Goal: Obtain resource: Download file/media

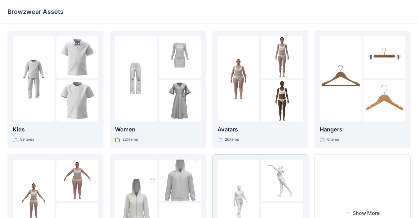
click at [254, 173] on div at bounding box center [238, 202] width 42 height 85
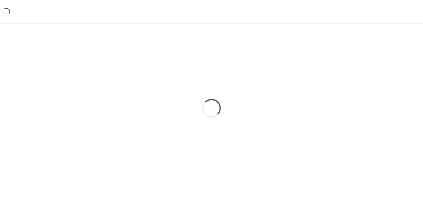
click at [254, 173] on div "Loading..." at bounding box center [211, 108] width 408 height 155
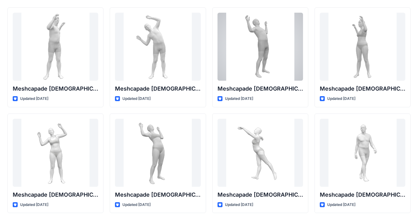
scroll to position [26, 0]
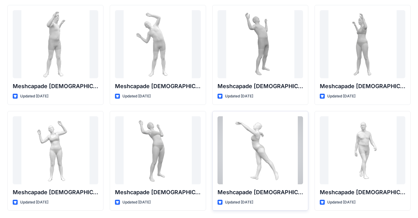
click at [248, 135] on div at bounding box center [259, 150] width 85 height 68
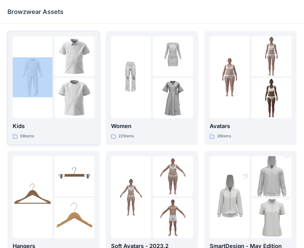
drag, startPoint x: 102, startPoint y: 5, endPoint x: 9, endPoint y: 45, distance: 100.7
click at [0, 59] on html "Browzwear Assets Kids 59 items Hangers 6 items Meshcapade Animated Avatars 8 it…" at bounding box center [152, 201] width 304 height 402
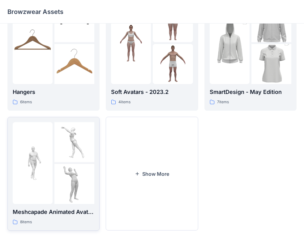
click at [56, 182] on img at bounding box center [74, 184] width 40 height 40
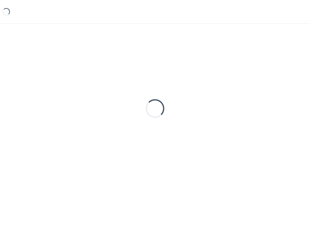
click at [56, 182] on div "Loading..." at bounding box center [154, 108] width 295 height 155
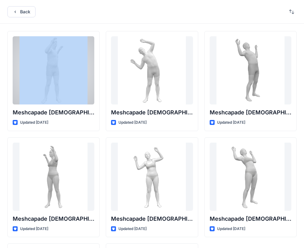
drag, startPoint x: 111, startPoint y: 8, endPoint x: 44, endPoint y: 24, distance: 68.0
click at [19, 31] on div "Back Meshcapade [DEMOGRAPHIC_DATA] Stretch Side To Side Animation Updated [DATE…" at bounding box center [152, 175] width 304 height 350
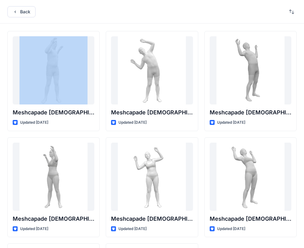
drag, startPoint x: 80, startPoint y: 5, endPoint x: 65, endPoint y: 1, distance: 16.0
click at [65, 1] on div "Back" at bounding box center [152, 12] width 304 height 24
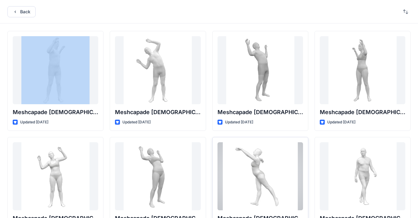
click at [262, 175] on div at bounding box center [259, 176] width 85 height 68
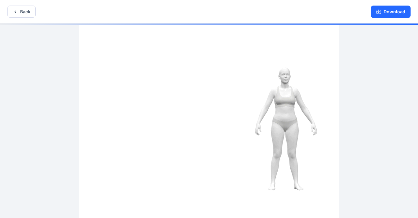
click at [309, 28] on div at bounding box center [209, 122] width 418 height 196
click at [287, 139] on img at bounding box center [209, 122] width 260 height 196
drag, startPoint x: 275, startPoint y: 140, endPoint x: 264, endPoint y: 140, distance: 11.1
click at [265, 140] on img at bounding box center [209, 122] width 260 height 196
drag, startPoint x: 258, startPoint y: 132, endPoint x: 256, endPoint y: 128, distance: 4.6
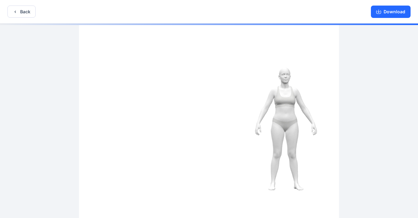
click at [258, 132] on img at bounding box center [209, 122] width 260 height 196
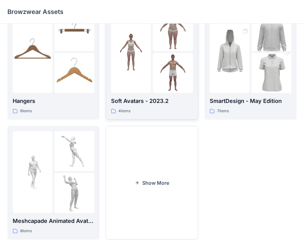
scroll to position [154, 0]
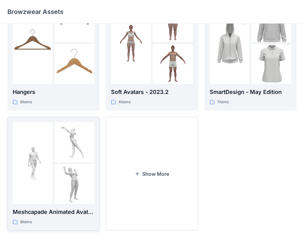
click at [27, 139] on div at bounding box center [33, 163] width 40 height 82
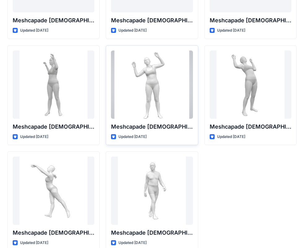
scroll to position [93, 0]
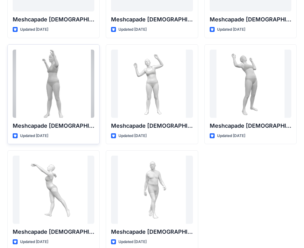
click at [85, 52] on div at bounding box center [54, 84] width 82 height 68
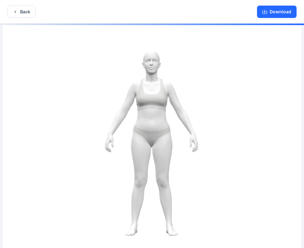
click at [289, 29] on img at bounding box center [152, 136] width 299 height 225
click at [284, 32] on img at bounding box center [152, 136] width 299 height 225
click at [283, 32] on img at bounding box center [152, 136] width 299 height 225
click at [264, 12] on icon "button" at bounding box center [265, 11] width 5 height 5
drag, startPoint x: 274, startPoint y: 37, endPoint x: 279, endPoint y: 34, distance: 4.8
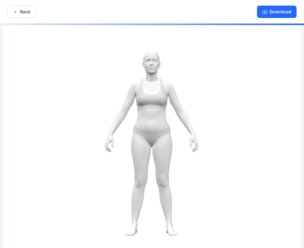
click at [275, 36] on img at bounding box center [152, 136] width 299 height 225
click at [280, 39] on img at bounding box center [152, 136] width 299 height 225
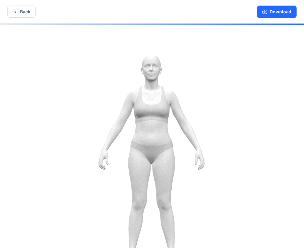
click at [109, 63] on img at bounding box center [152, 152] width 340 height 257
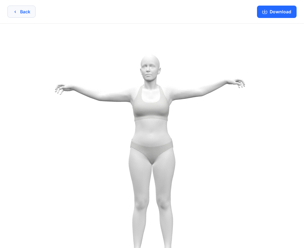
click at [17, 12] on icon "button" at bounding box center [15, 11] width 5 height 5
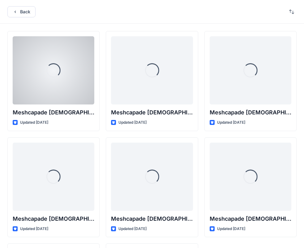
scroll to position [93, 0]
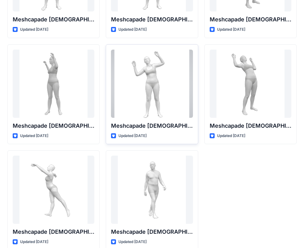
click at [133, 74] on div at bounding box center [152, 84] width 82 height 68
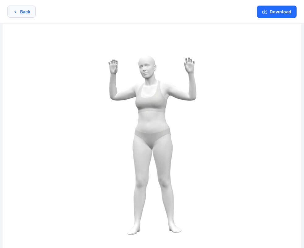
click at [15, 11] on icon "button" at bounding box center [15, 12] width 1 height 2
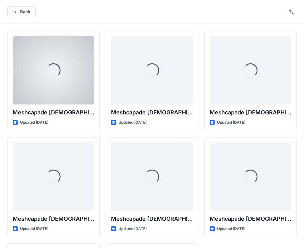
scroll to position [93, 0]
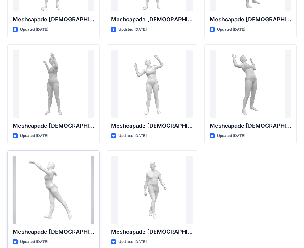
click at [52, 199] on div at bounding box center [54, 189] width 82 height 68
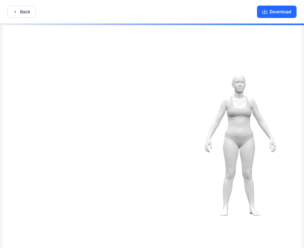
click at [129, 75] on img at bounding box center [152, 136] width 299 height 225
click at [227, 101] on img at bounding box center [152, 136] width 299 height 225
click at [222, 115] on img at bounding box center [152, 136] width 299 height 225
click at [233, 107] on img at bounding box center [152, 136] width 299 height 225
click at [245, 125] on img at bounding box center [152, 136] width 299 height 225
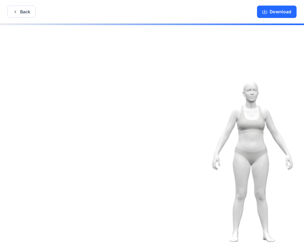
click at [233, 113] on img at bounding box center [151, 152] width 339 height 256
click at [232, 110] on img at bounding box center [151, 152] width 339 height 256
click at [215, 98] on img at bounding box center [152, 151] width 340 height 257
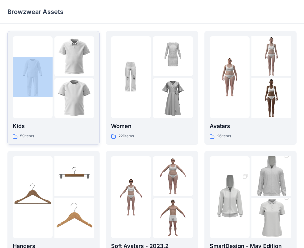
drag, startPoint x: 152, startPoint y: 22, endPoint x: 16, endPoint y: 70, distance: 144.1
click at [0, 105] on html "Browzwear Assets Kids 59 items Hangers 6 items Meshcapade Animated Avatars 8 it…" at bounding box center [152, 201] width 304 height 402
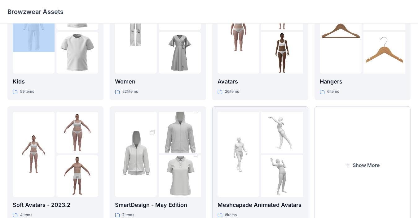
scroll to position [71, 0]
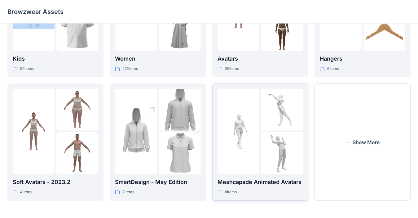
click at [250, 144] on img at bounding box center [238, 132] width 42 height 42
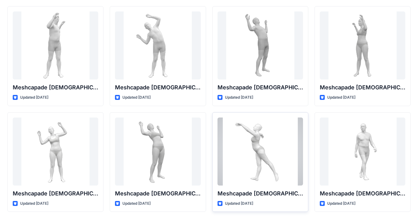
scroll to position [26, 0]
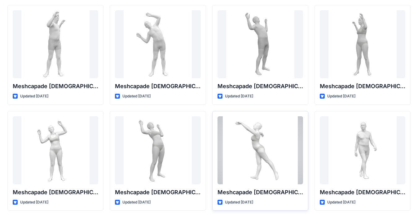
click at [260, 153] on div at bounding box center [259, 150] width 85 height 68
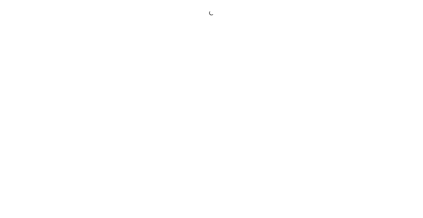
click at [260, 153] on div at bounding box center [211, 109] width 423 height 218
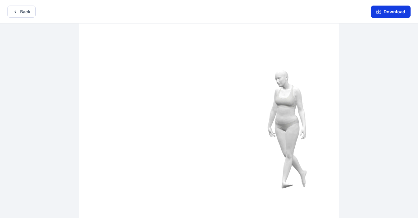
click at [309, 10] on icon "button" at bounding box center [378, 11] width 5 height 5
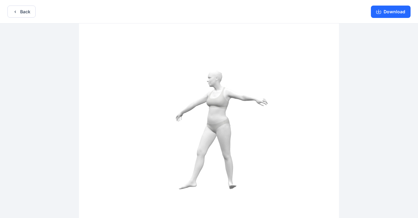
click at [288, 104] on img at bounding box center [209, 122] width 260 height 196
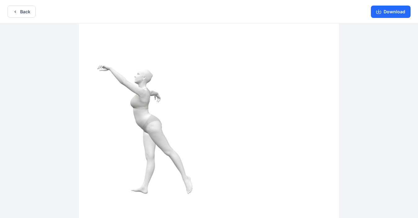
click at [288, 104] on img at bounding box center [209, 122] width 260 height 196
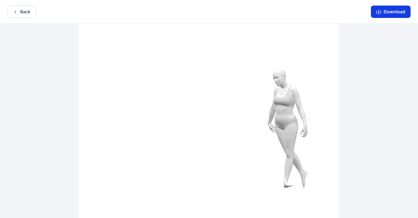
click at [309, 11] on button "Download" at bounding box center [391, 12] width 40 height 12
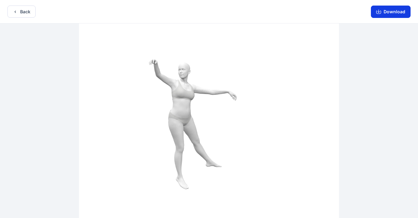
click at [309, 11] on button "Download" at bounding box center [391, 12] width 40 height 12
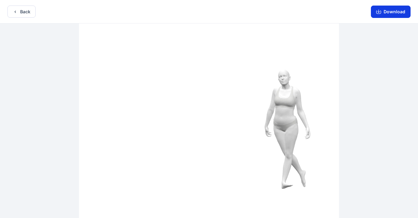
click at [309, 11] on button "Download" at bounding box center [391, 12] width 40 height 12
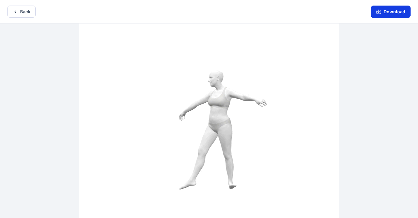
click at [309, 11] on button "Download" at bounding box center [391, 12] width 40 height 12
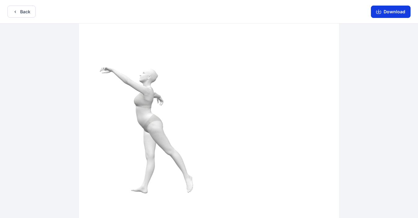
click at [309, 11] on button "Download" at bounding box center [391, 12] width 40 height 12
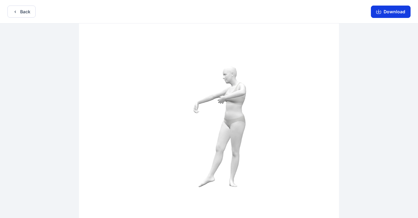
click at [309, 11] on button "Download" at bounding box center [391, 12] width 40 height 12
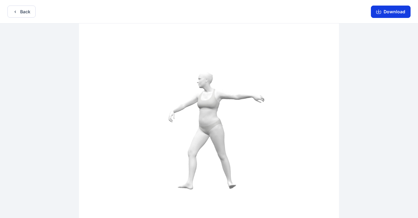
click at [309, 11] on button "Download" at bounding box center [391, 12] width 40 height 12
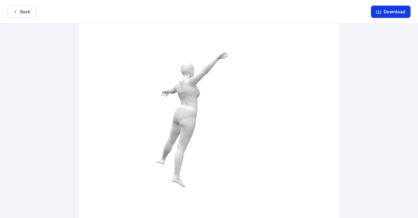
click at [309, 12] on button "Download" at bounding box center [391, 12] width 40 height 12
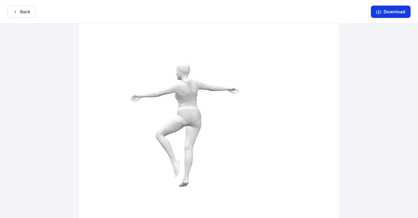
click at [309, 12] on button "Download" at bounding box center [391, 12] width 40 height 12
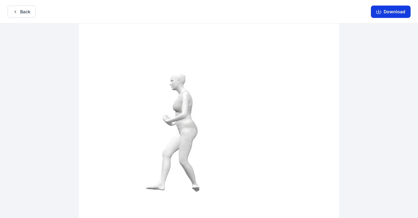
click at [309, 12] on button "Download" at bounding box center [391, 12] width 40 height 12
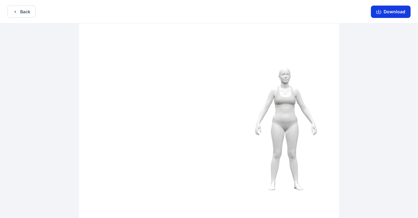
click at [309, 10] on icon "button" at bounding box center [378, 11] width 5 height 5
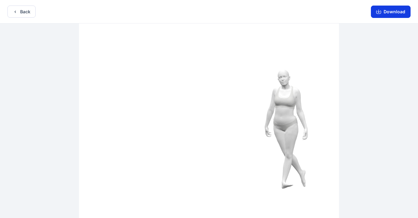
click at [309, 10] on icon "button" at bounding box center [378, 11] width 5 height 5
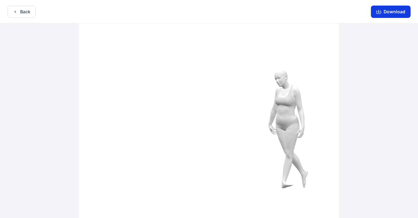
click at [309, 10] on icon "button" at bounding box center [378, 11] width 5 height 5
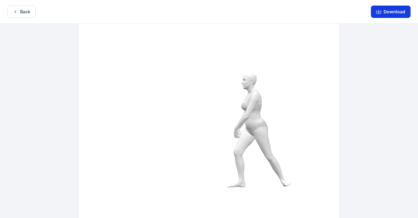
click at [309, 10] on icon "button" at bounding box center [378, 11] width 5 height 5
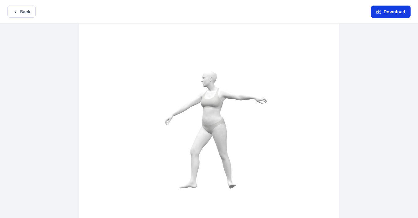
click at [309, 10] on icon "button" at bounding box center [378, 11] width 5 height 5
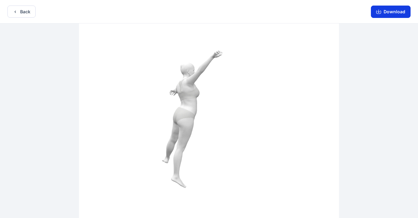
click at [309, 10] on icon "button" at bounding box center [378, 11] width 5 height 5
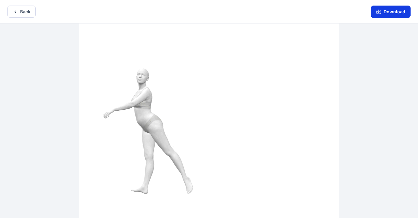
click at [309, 9] on button "Download" at bounding box center [391, 12] width 40 height 12
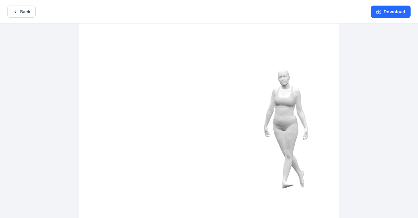
click at [272, 112] on img at bounding box center [209, 122] width 260 height 196
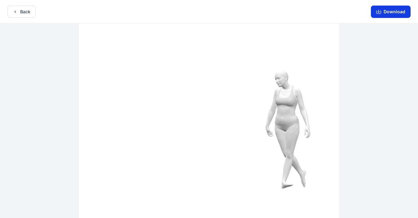
click at [297, 59] on img at bounding box center [209, 122] width 260 height 196
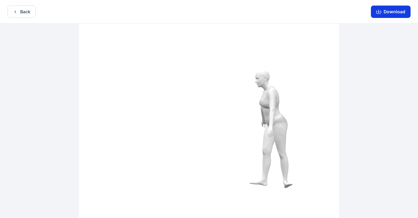
click at [247, 129] on img at bounding box center [209, 122] width 260 height 196
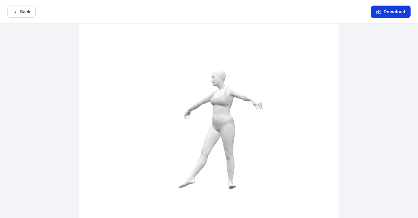
click at [215, 87] on img at bounding box center [209, 122] width 260 height 196
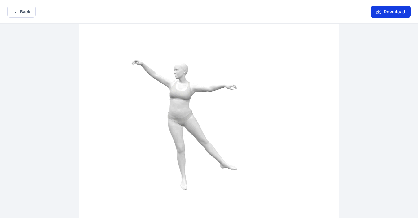
click at [215, 87] on img at bounding box center [209, 122] width 260 height 196
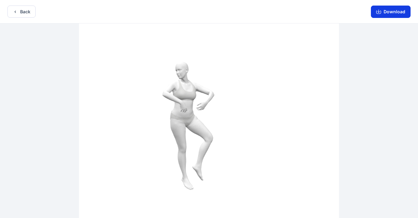
click at [309, 10] on icon "button" at bounding box center [378, 11] width 5 height 5
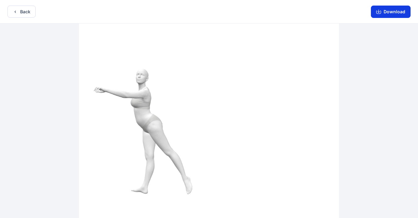
click at [309, 10] on icon "button" at bounding box center [378, 11] width 5 height 5
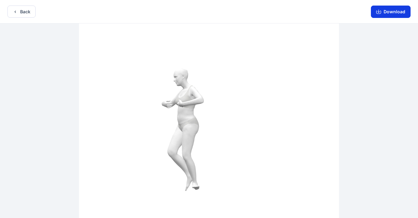
click at [309, 9] on button "Download" at bounding box center [391, 12] width 40 height 12
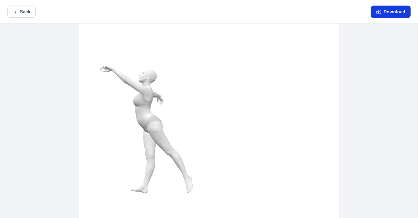
click at [309, 15] on button "Download" at bounding box center [391, 12] width 40 height 12
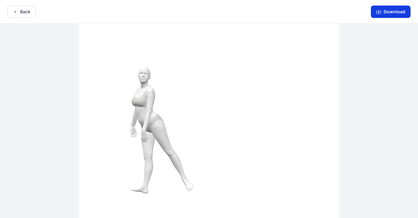
click at [309, 7] on button "Download" at bounding box center [391, 12] width 40 height 12
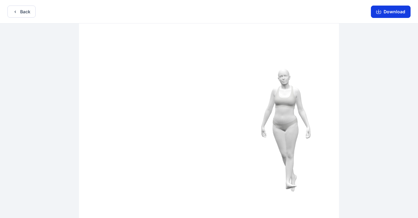
click at [309, 7] on button "Download" at bounding box center [391, 12] width 40 height 12
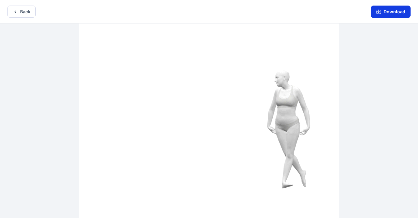
click at [309, 6] on button "Download" at bounding box center [391, 12] width 40 height 12
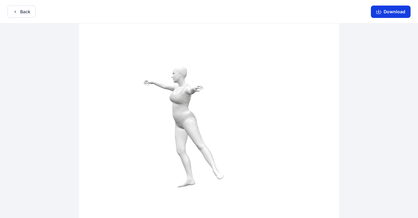
click at [309, 11] on button "Download" at bounding box center [391, 12] width 40 height 12
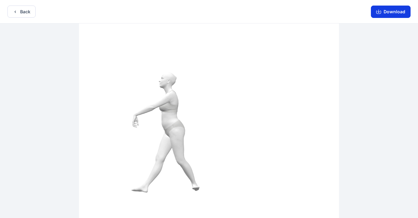
click at [309, 11] on button "Download" at bounding box center [391, 12] width 40 height 12
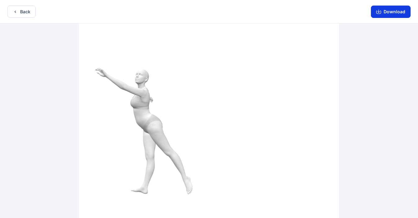
click at [309, 11] on button "Download" at bounding box center [391, 12] width 40 height 12
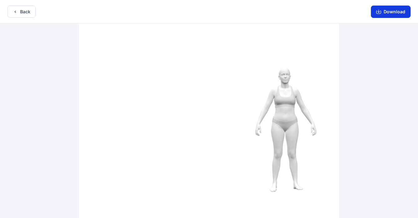
click at [309, 11] on button "Download" at bounding box center [391, 12] width 40 height 12
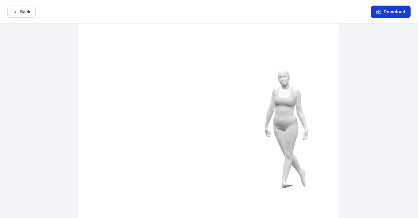
click at [309, 11] on button "Download" at bounding box center [391, 12] width 40 height 12
